Goal: Task Accomplishment & Management: Manage account settings

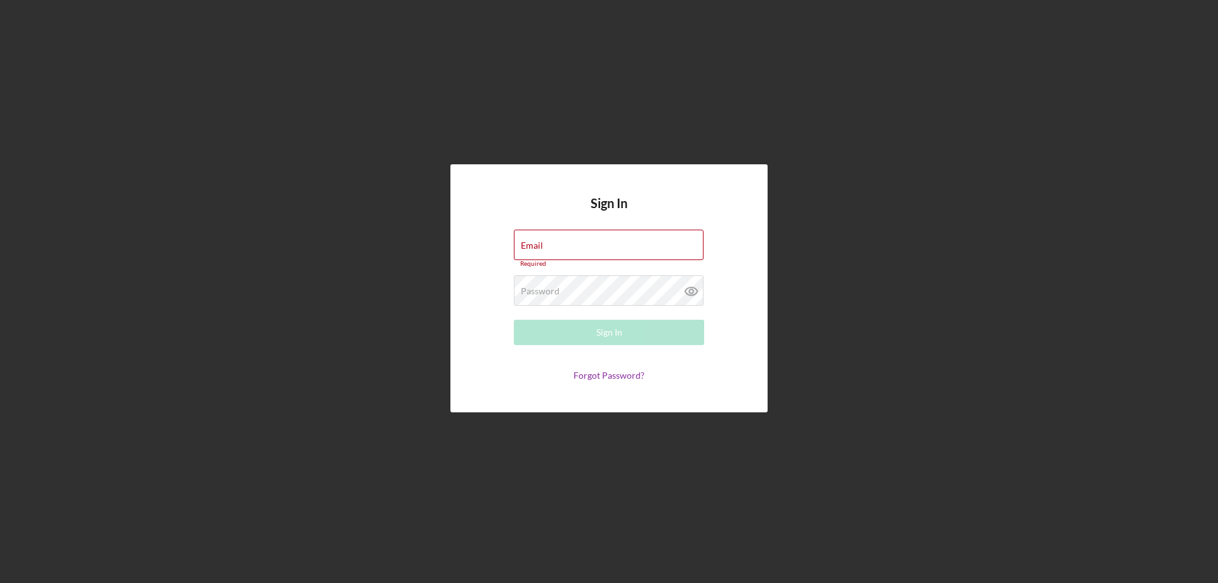
type input "[PERSON_NAME][EMAIL_ADDRESS][DOMAIN_NAME]"
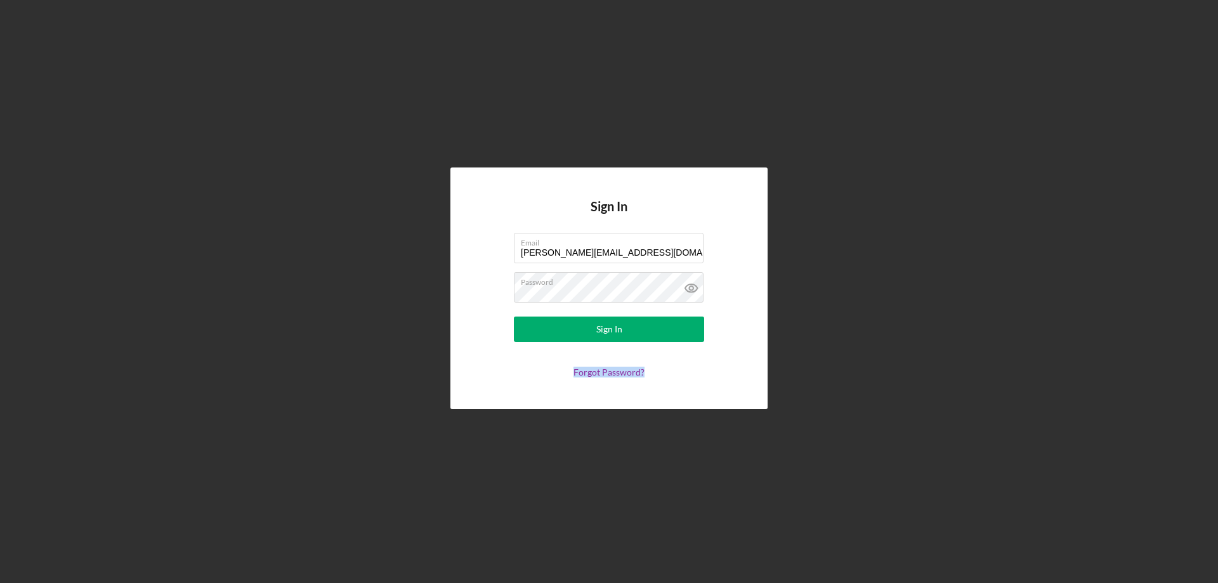
drag, startPoint x: 0, startPoint y: 0, endPoint x: 837, endPoint y: 341, distance: 903.9
click at [837, 341] on div "Sign In Email [PERSON_NAME][EMAIL_ADDRESS][DOMAIN_NAME] Password Sign In Forgot…" at bounding box center [608, 288] width 1205 height 577
click at [664, 328] on button "Sign In" at bounding box center [609, 328] width 190 height 25
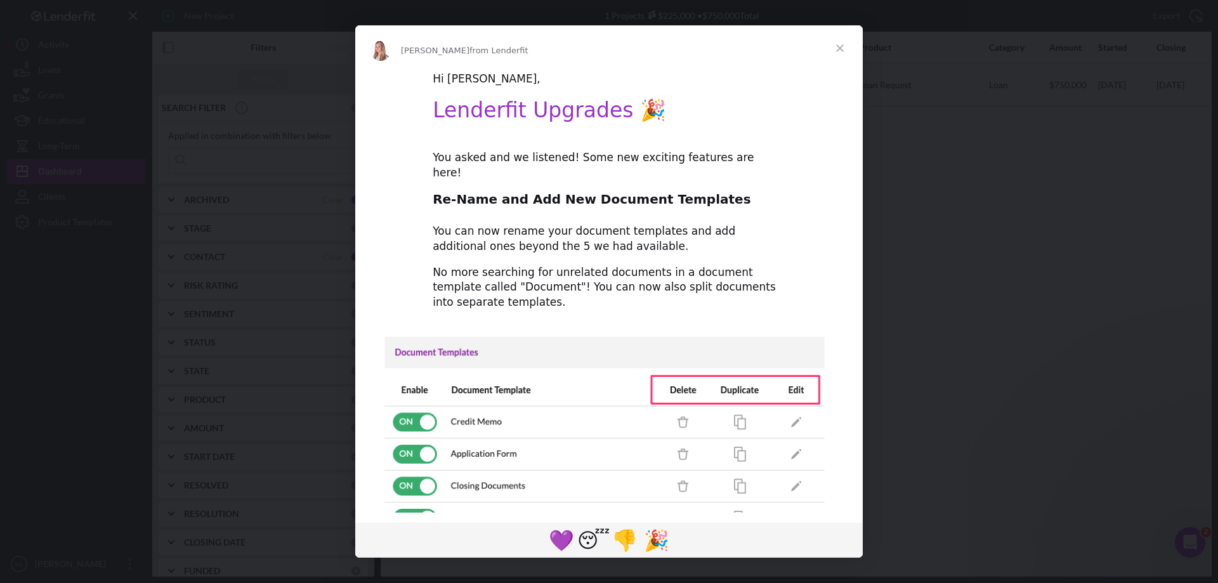
click at [840, 46] on span "Close" at bounding box center [840, 48] width 46 height 46
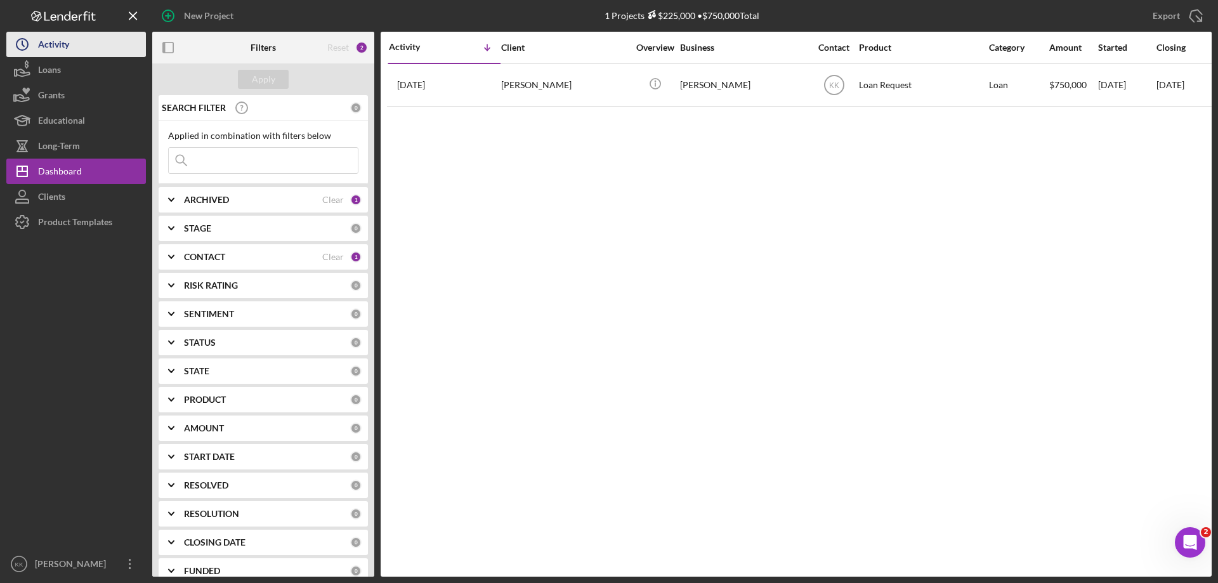
click at [49, 51] on div "Activity" at bounding box center [53, 46] width 31 height 29
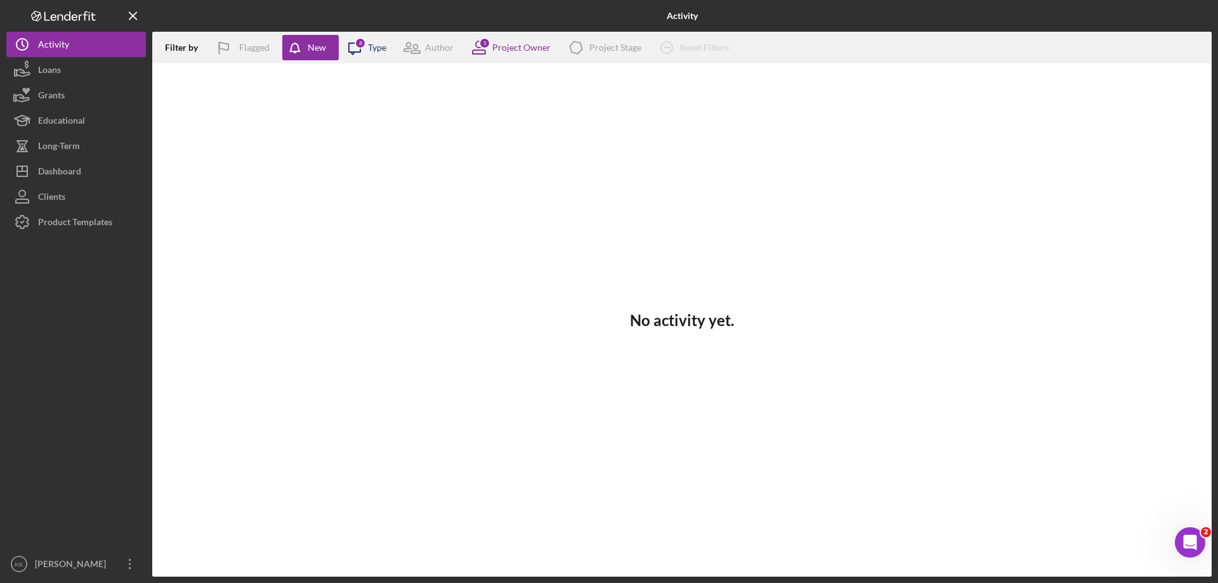
drag, startPoint x: 367, startPoint y: 42, endPoint x: 346, endPoint y: 49, distance: 22.9
click at [346, 49] on icon "Icon/Message" at bounding box center [355, 48] width 32 height 32
click at [508, 48] on div "Project Owner" at bounding box center [521, 47] width 58 height 10
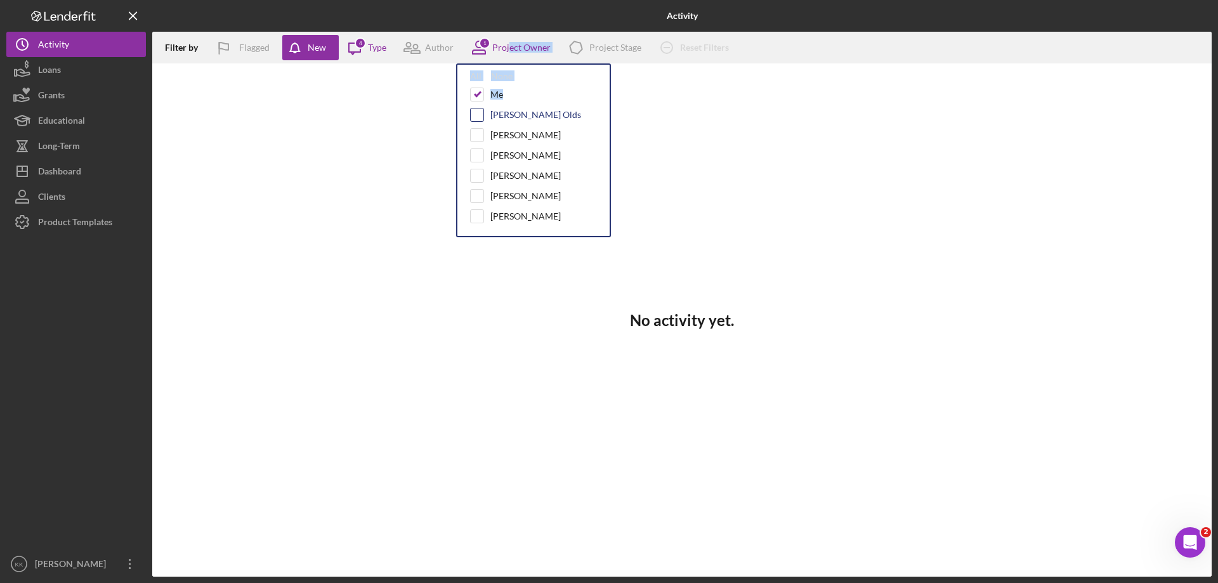
drag, startPoint x: 508, startPoint y: 48, endPoint x: 472, endPoint y: 108, distance: 69.7
click at [472, 63] on div "1 Project Owner All None Me [PERSON_NAME] Olds [PERSON_NAME] [PERSON_NAME] [PER…" at bounding box center [507, 48] width 88 height 32
click at [472, 108] on div at bounding box center [477, 115] width 14 height 14
click at [476, 114] on input "checkbox" at bounding box center [477, 114] width 13 height 13
checkbox input "true"
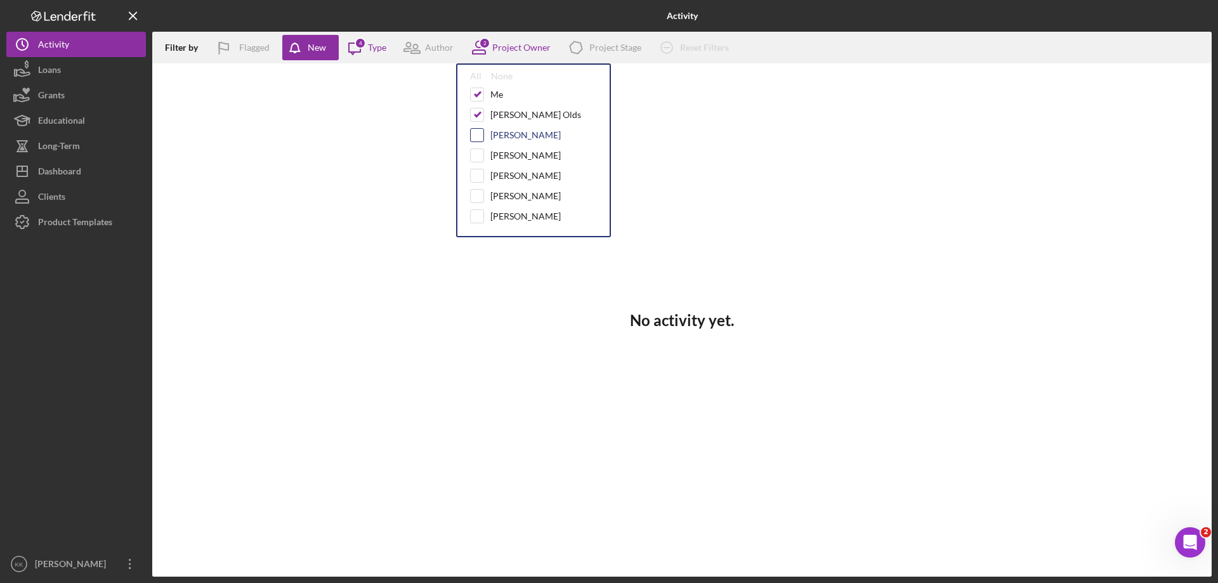
click at [477, 131] on input "checkbox" at bounding box center [477, 135] width 13 height 13
checkbox input "true"
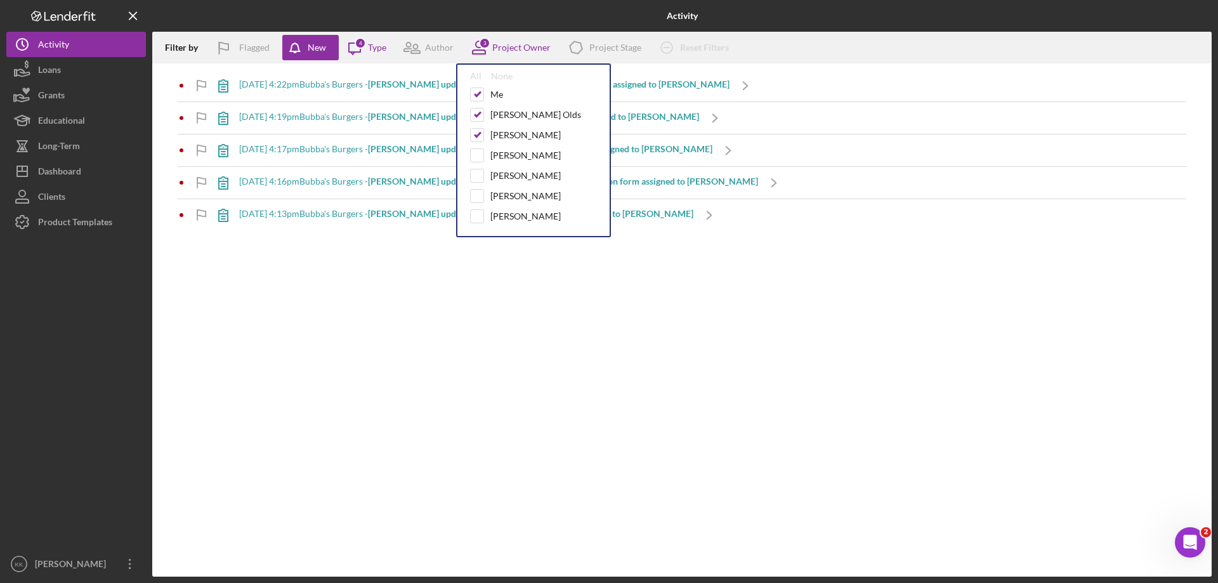
click at [478, 157] on input "checkbox" at bounding box center [477, 155] width 13 height 13
checkbox input "true"
click at [478, 176] on input "checkbox" at bounding box center [477, 175] width 13 height 13
checkbox input "true"
click at [477, 198] on input "checkbox" at bounding box center [477, 196] width 13 height 13
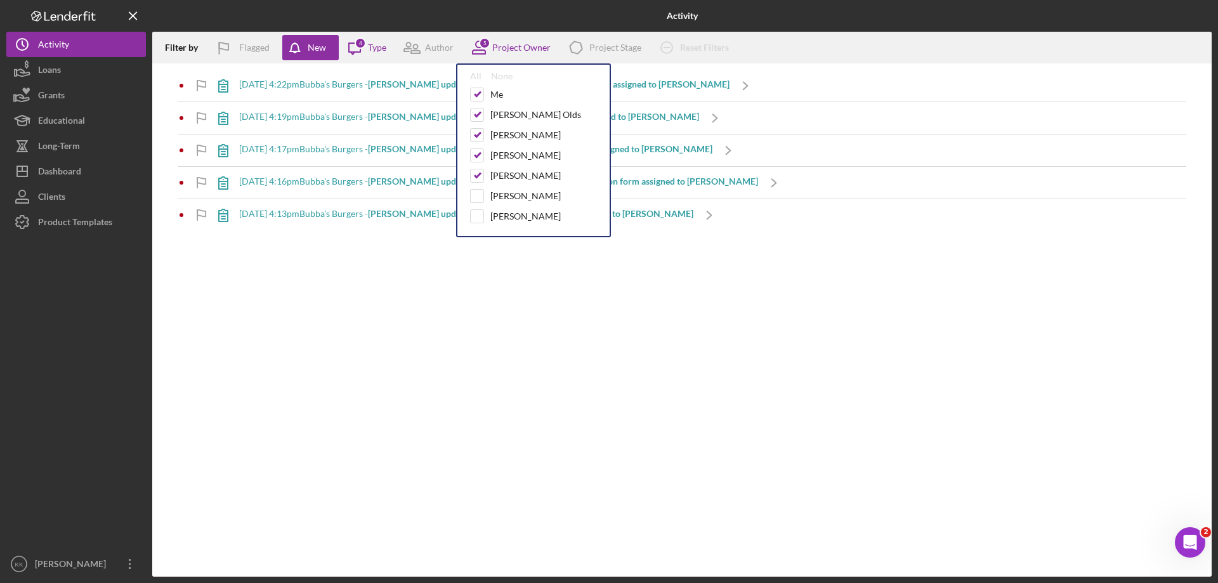
checkbox input "true"
click at [476, 218] on input "checkbox" at bounding box center [477, 216] width 13 height 13
checkbox input "true"
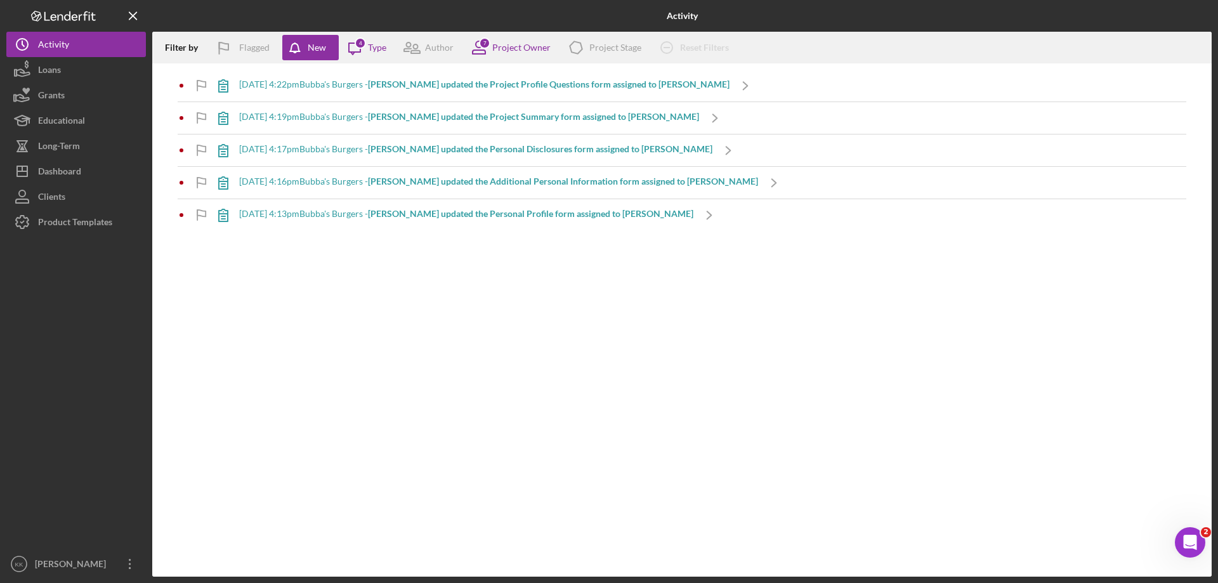
click at [434, 353] on div "Filter by Flagged New Icon/Message 4 Type Author 7 Project Owner Icon/Product P…" at bounding box center [681, 304] width 1059 height 545
click at [223, 87] on icon at bounding box center [223, 86] width 9 height 12
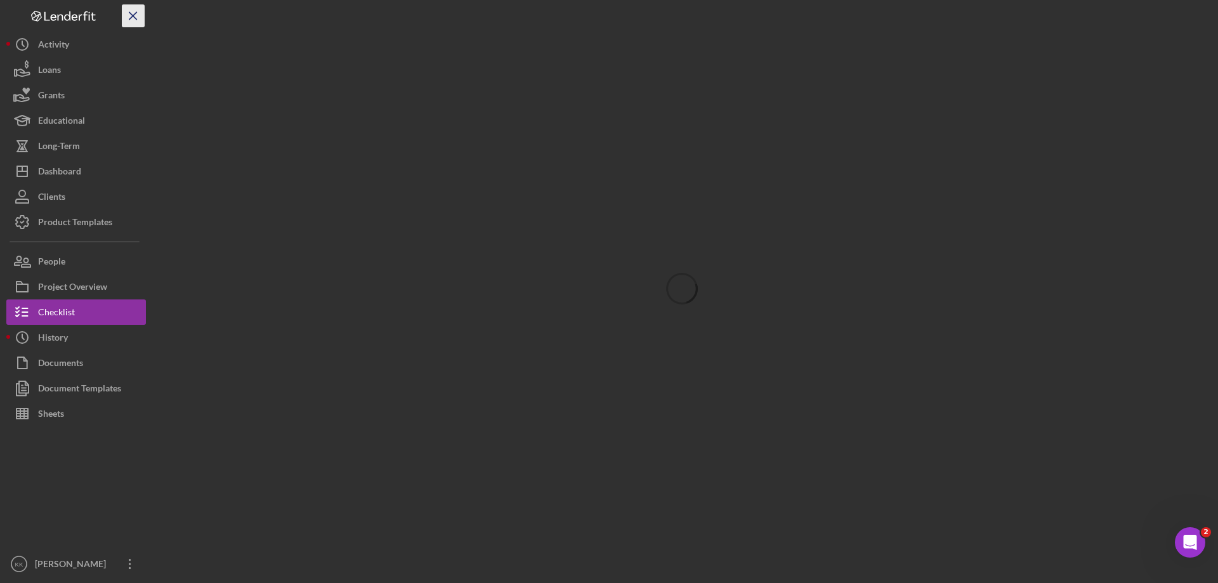
click at [135, 13] on icon "Icon/Menu Close" at bounding box center [133, 16] width 29 height 29
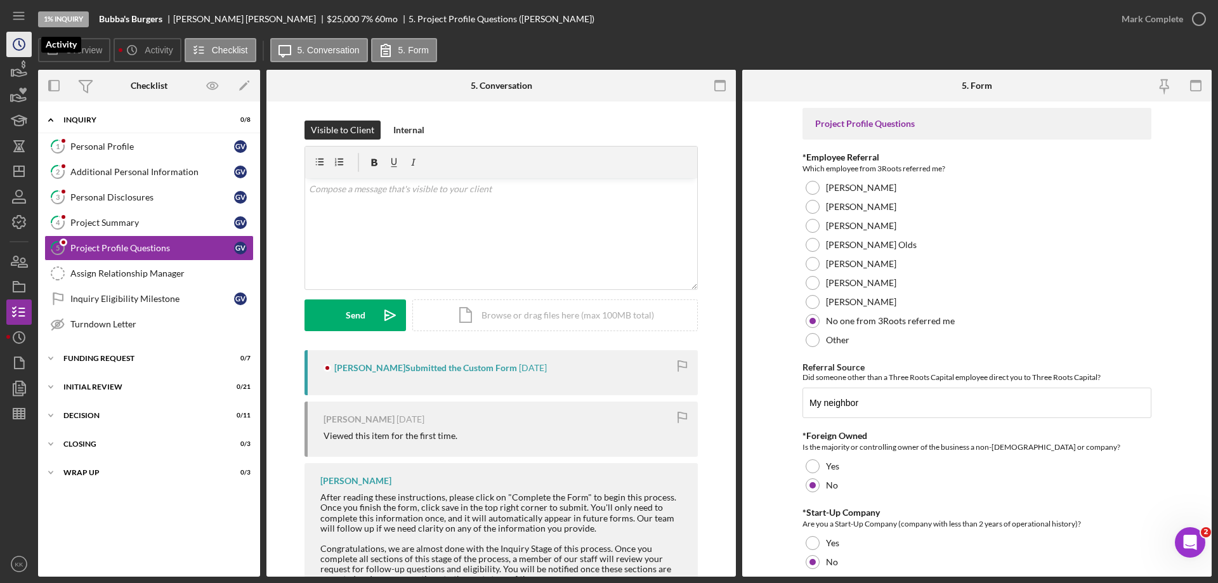
click at [15, 43] on icon "Icon/History" at bounding box center [19, 45] width 32 height 32
